Goal: Find specific fact: Find specific fact

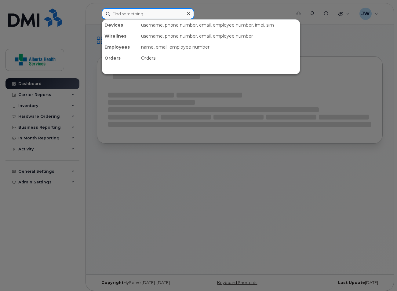
drag, startPoint x: 133, startPoint y: 9, endPoint x: 133, endPoint y: 16, distance: 7.6
click at [133, 16] on input at bounding box center [148, 13] width 93 height 11
paste input "7806164289"
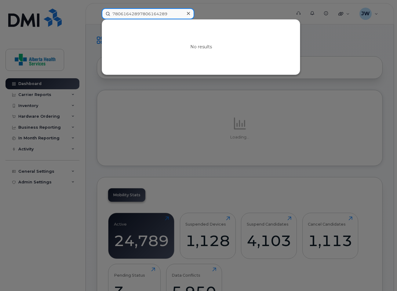
drag, startPoint x: 140, startPoint y: 14, endPoint x: 70, endPoint y: 12, distance: 70.3
click at [97, 12] on div "78061642897806164289 No results" at bounding box center [194, 13] width 195 height 11
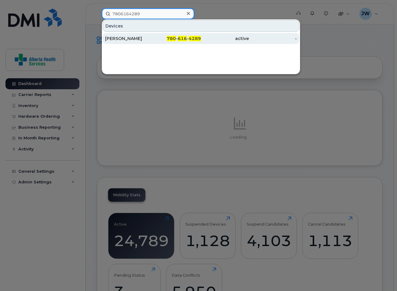
type input "7806164289"
click at [135, 40] on div "[PERSON_NAME]" at bounding box center [129, 38] width 48 height 6
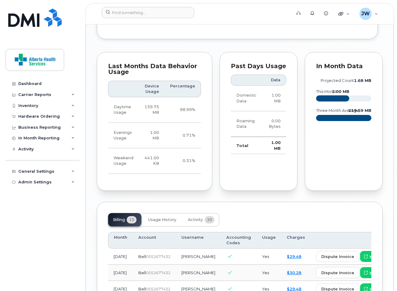
scroll to position [775, 0]
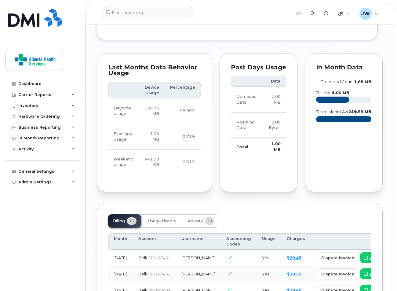
click at [287, 255] on link "$29.48" at bounding box center [294, 257] width 15 height 5
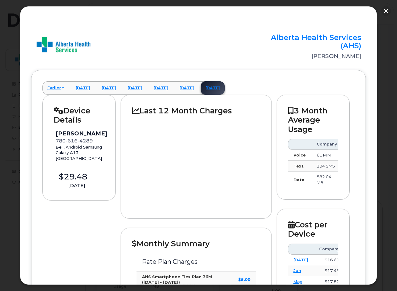
scroll to position [515, 0]
click at [387, 10] on button "button" at bounding box center [386, 11] width 10 height 10
